Goal: Task Accomplishment & Management: Manage account settings

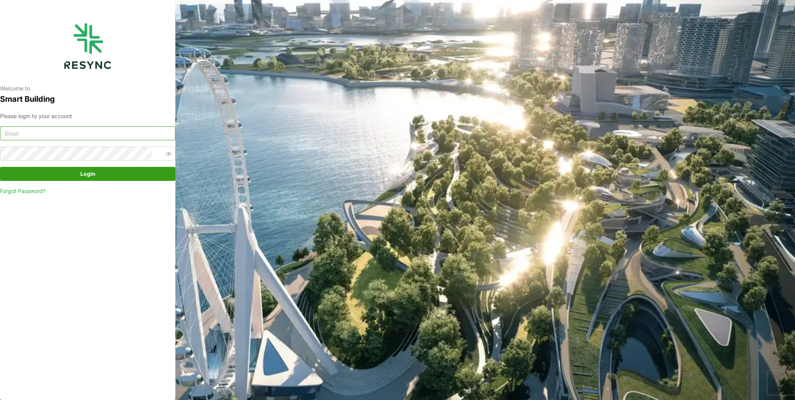
click at [97, 131] on input at bounding box center [87, 133] width 175 height 14
type input "burhanamali.arshad@aumovio.com"
click at [0, 167] on button "Login" at bounding box center [87, 174] width 175 height 14
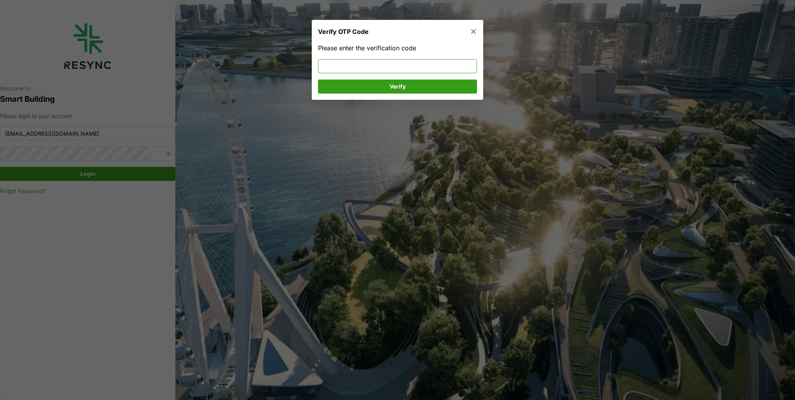
click at [374, 67] on input at bounding box center [397, 66] width 159 height 14
type input "036113"
click at [366, 84] on span "Verify" at bounding box center [397, 86] width 144 height 13
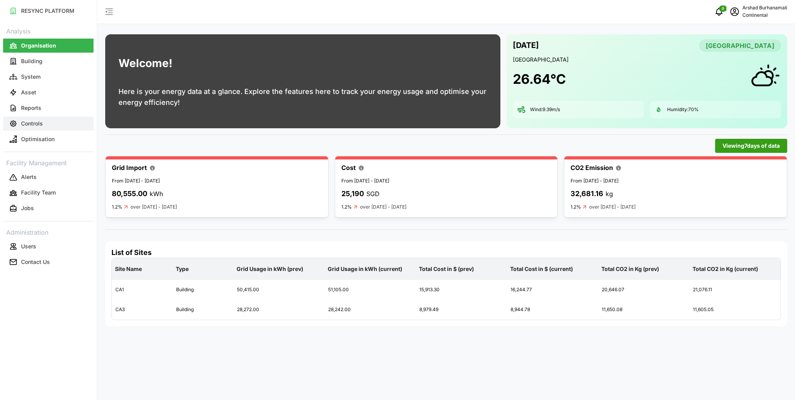
click at [76, 120] on button "Controls" at bounding box center [48, 123] width 90 height 14
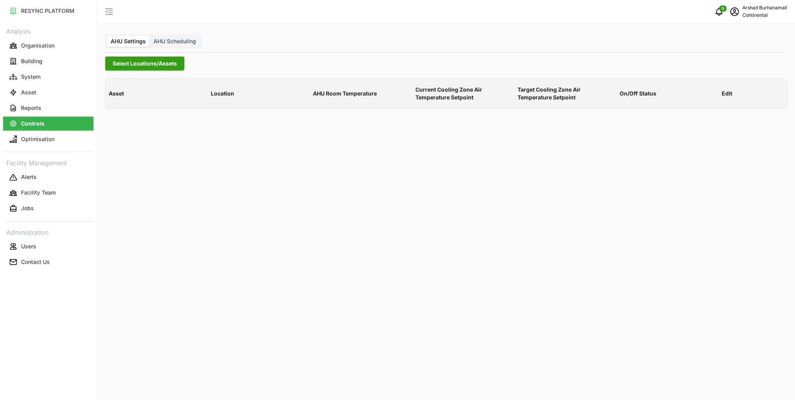
click at [134, 65] on span "Select Locations/Assets" at bounding box center [145, 63] width 64 height 13
click at [116, 97] on icon at bounding box center [115, 98] width 6 height 6
click at [131, 109] on span "Select CA1" at bounding box center [131, 110] width 5 height 5
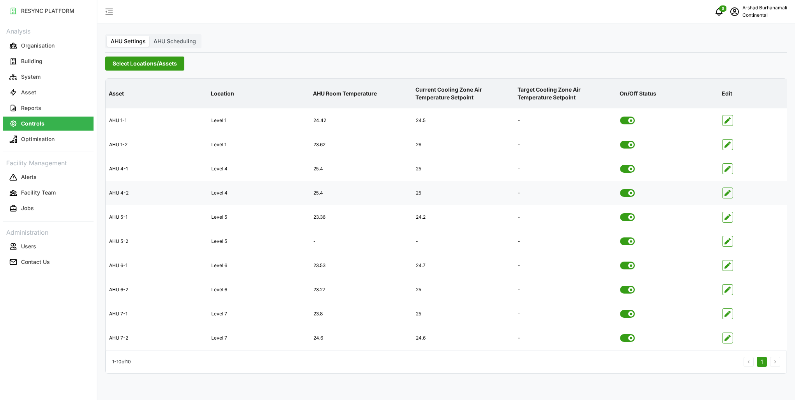
click at [731, 192] on span "button" at bounding box center [727, 193] width 10 height 10
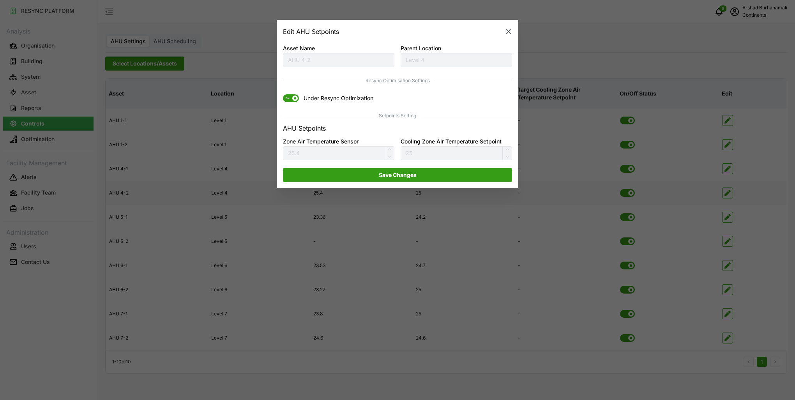
click at [293, 98] on span at bounding box center [294, 98] width 5 height 5
click at [283, 95] on input "ON Under Resync Optimization" at bounding box center [283, 95] width 0 height 0
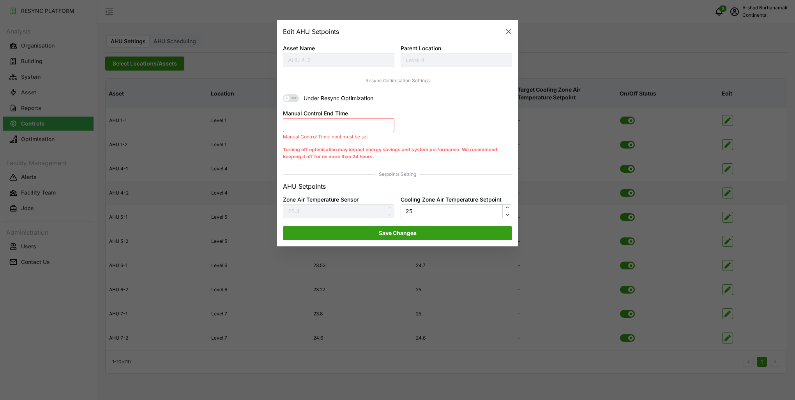
click at [325, 124] on button "Manual Control End Time" at bounding box center [338, 125] width 111 height 14
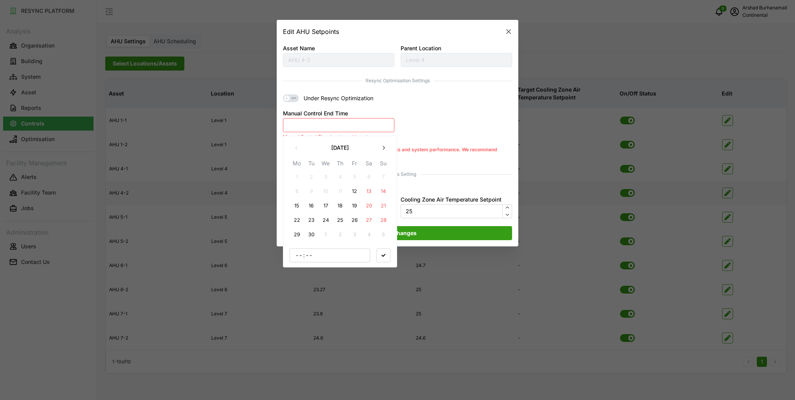
click at [353, 191] on button "12" at bounding box center [355, 191] width 14 height 14
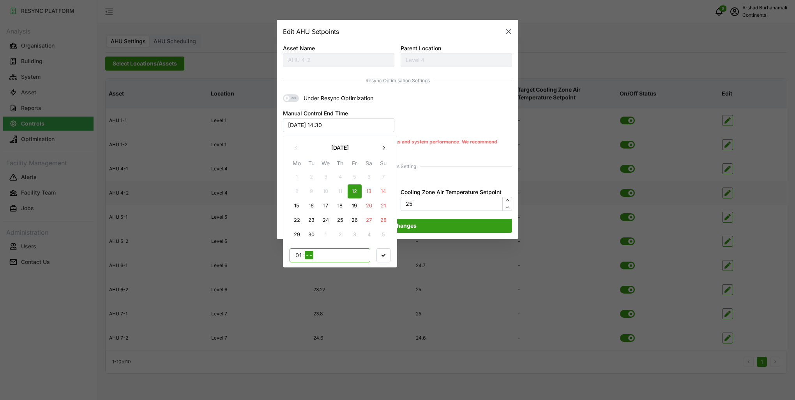
type input "18"
type input "40"
click at [293, 259] on div ":" at bounding box center [329, 255] width 81 height 14
click at [297, 256] on input "text" at bounding box center [299, 255] width 9 height 8
type input "18"
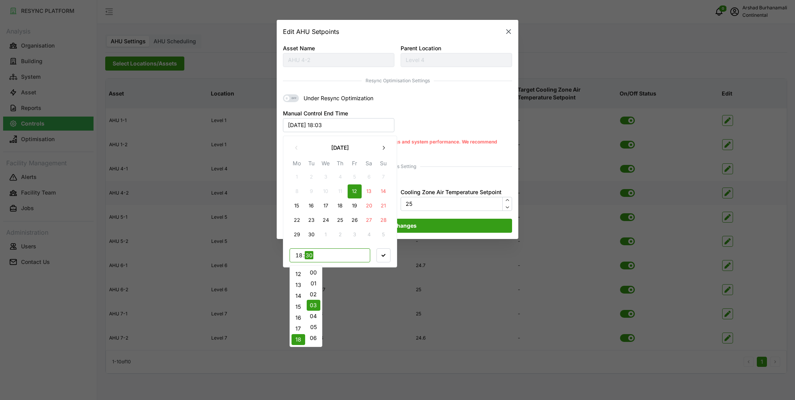
scroll to position [260, 0]
type input "30"
click at [383, 256] on icon "button" at bounding box center [383, 255] width 4 height 3
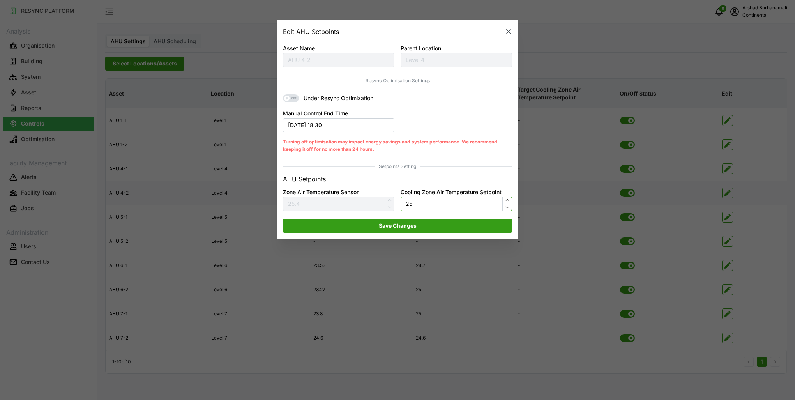
click at [422, 205] on input "25" at bounding box center [455, 204] width 111 height 14
type input "24.5"
click at [414, 224] on span "Save Changes" at bounding box center [398, 225] width 38 height 13
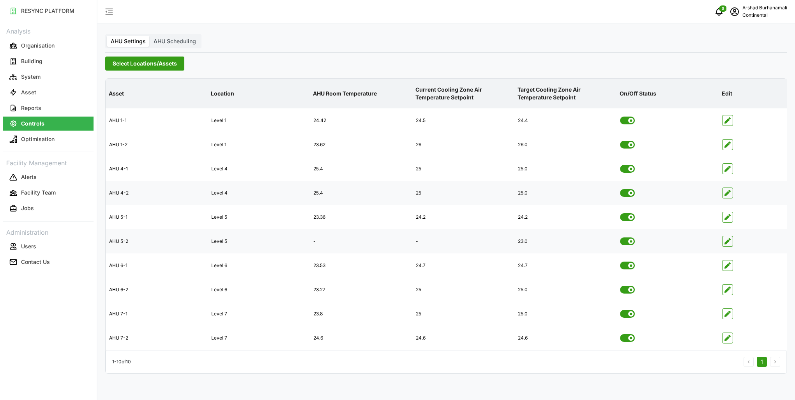
click at [727, 241] on icon "button" at bounding box center [727, 241] width 6 height 6
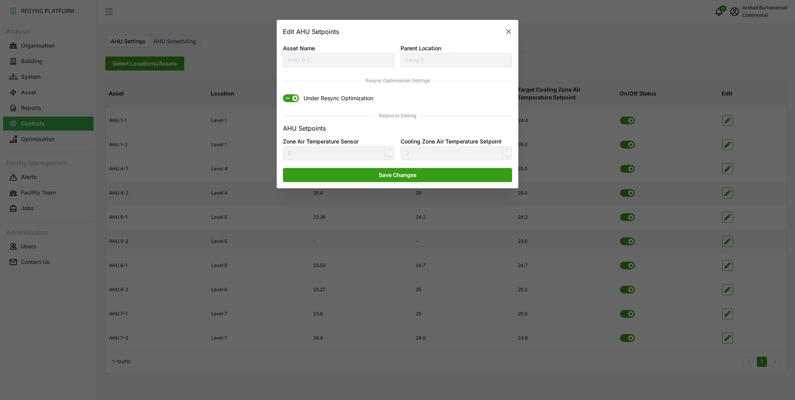
click at [293, 99] on span at bounding box center [294, 98] width 5 height 5
click at [283, 95] on input "ON Under Resync Optimization" at bounding box center [283, 95] width 0 height 0
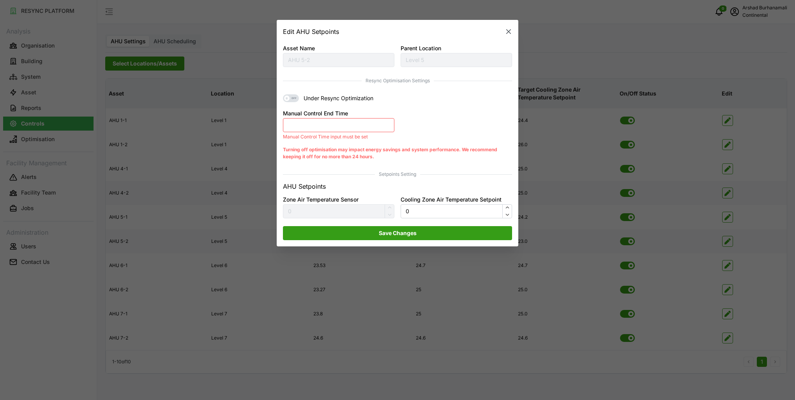
click at [338, 127] on button "Manual Control End Time" at bounding box center [338, 125] width 111 height 14
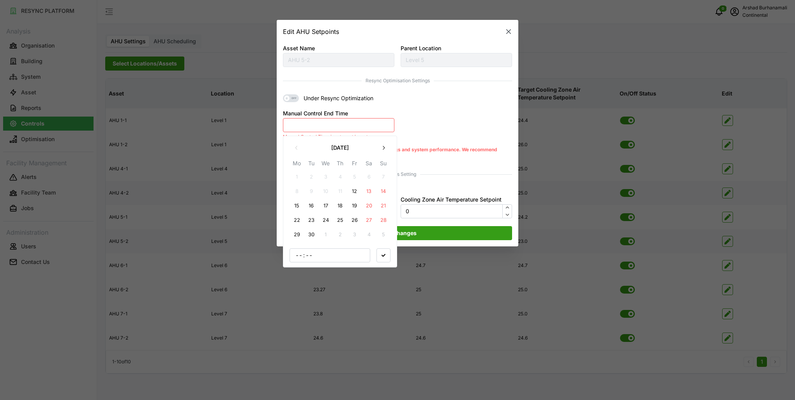
click at [352, 191] on button "12" at bounding box center [355, 191] width 14 height 14
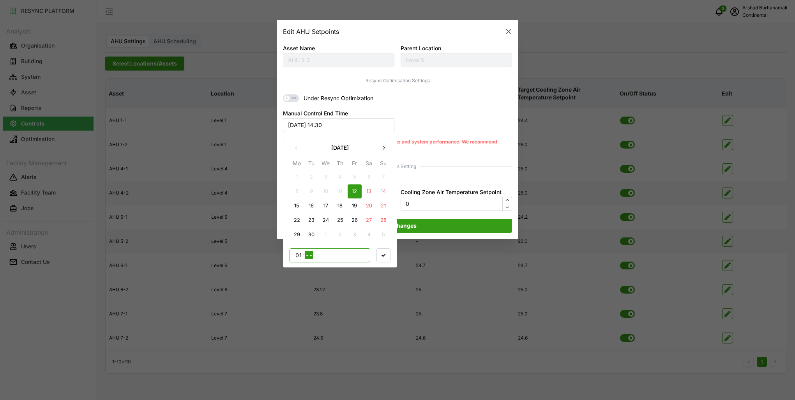
type input "18"
type input "00"
click at [381, 255] on span "button" at bounding box center [383, 254] width 13 height 13
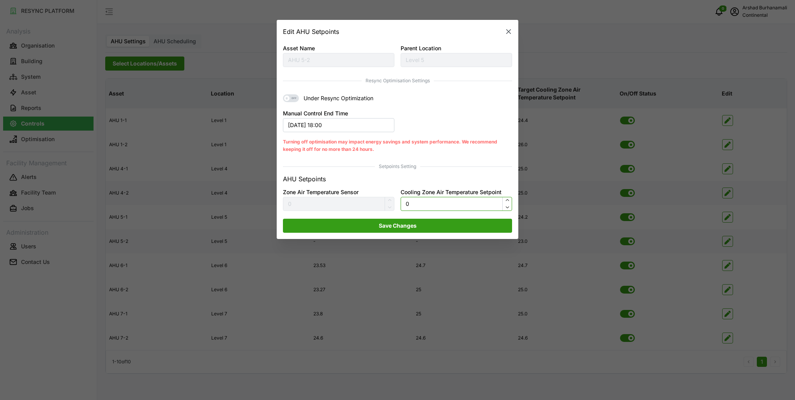
click at [412, 203] on input "0" at bounding box center [455, 204] width 111 height 14
type input "24"
click at [414, 221] on span "Save Changes" at bounding box center [398, 225] width 38 height 13
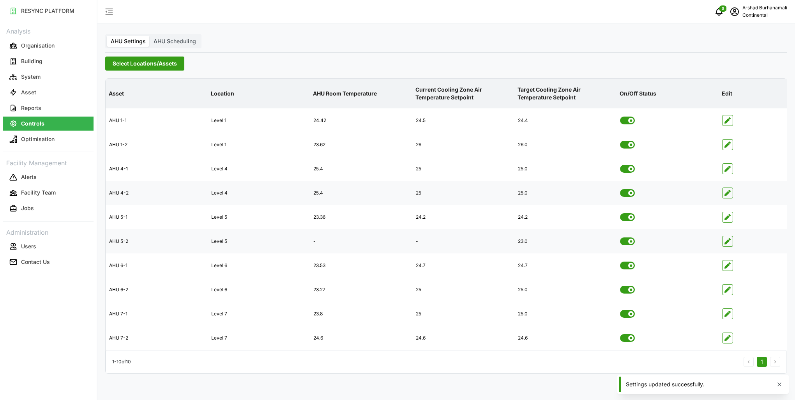
click at [159, 65] on span "Select Locations/Assets" at bounding box center [145, 63] width 64 height 13
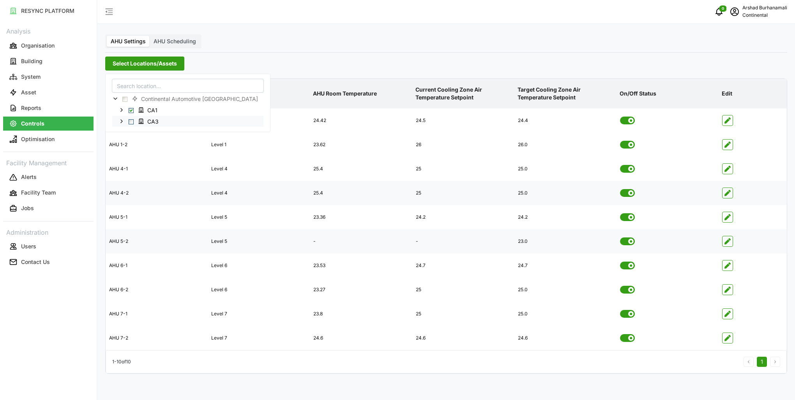
click at [131, 122] on span "Select CA3" at bounding box center [131, 121] width 5 height 5
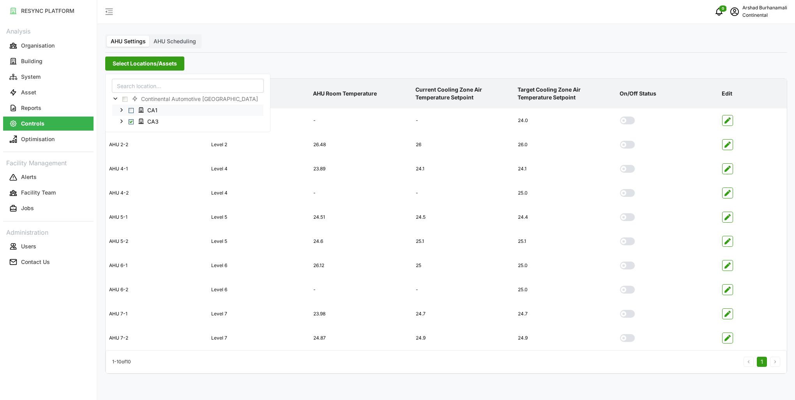
click at [131, 110] on span "Select CA1" at bounding box center [131, 110] width 5 height 5
